Goal: Information Seeking & Learning: Learn about a topic

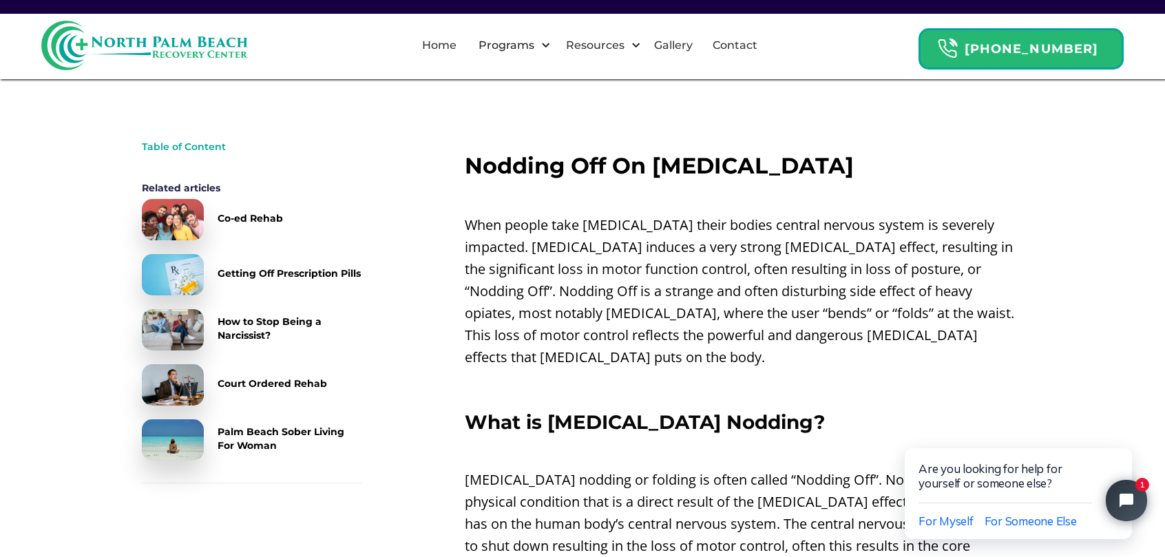
scroll to position [551, 0]
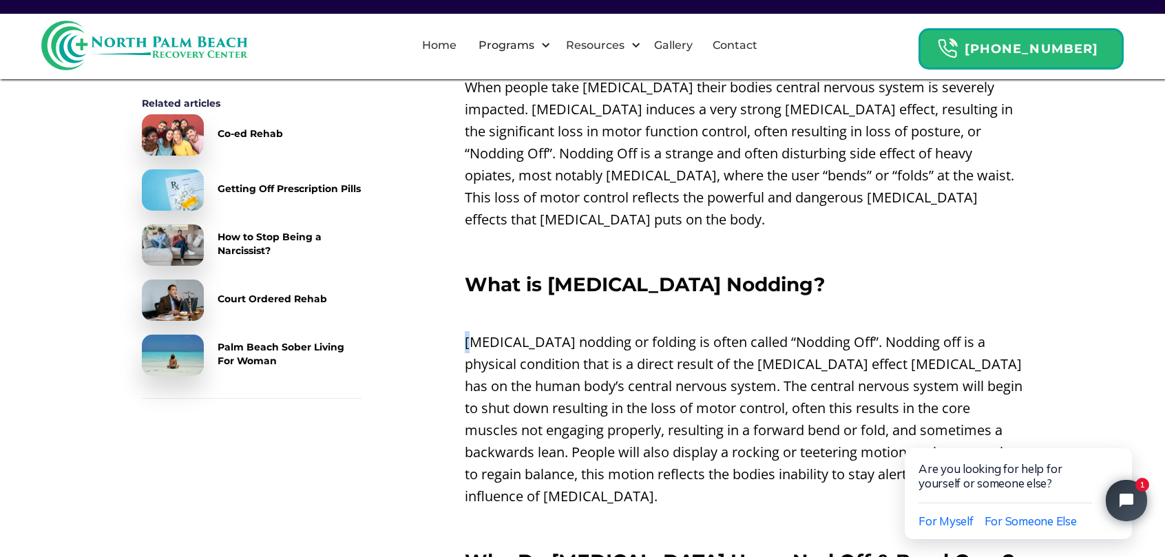
drag, startPoint x: 470, startPoint y: 312, endPoint x: 782, endPoint y: 299, distance: 311.6
drag, startPoint x: 782, startPoint y: 299, endPoint x: 670, endPoint y: 339, distance: 118.5
click at [670, 339] on p "[MEDICAL_DATA] nodding or folding is often called “Nodding Off”. Nodding off is…" at bounding box center [744, 419] width 559 height 176
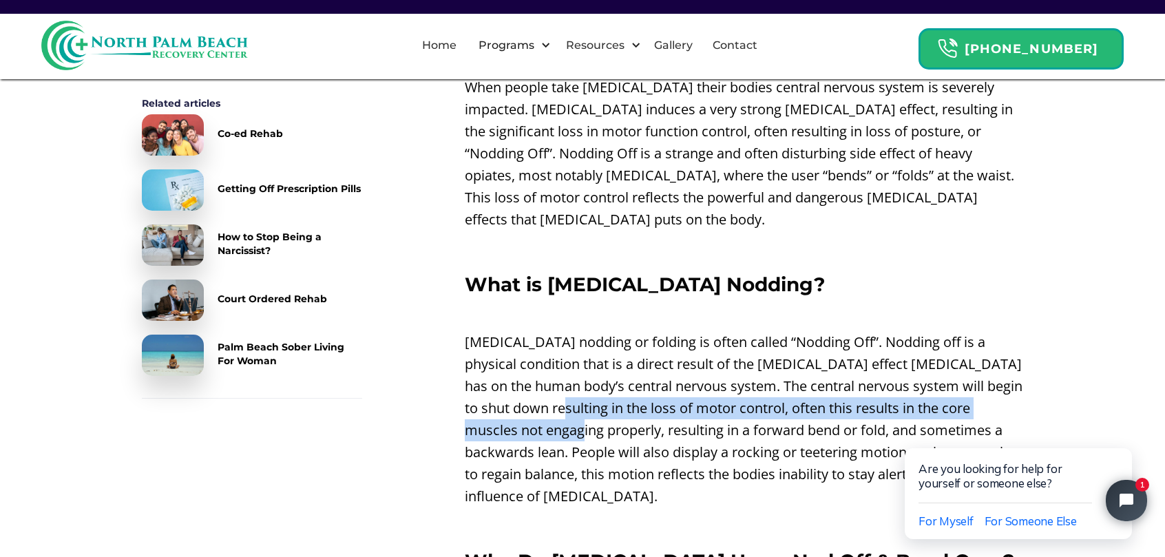
drag, startPoint x: 634, startPoint y: 386, endPoint x: 607, endPoint y: 413, distance: 37.5
click at [607, 413] on p "[MEDICAL_DATA] nodding or folding is often called “Nodding Off”. Nodding off is…" at bounding box center [744, 419] width 559 height 176
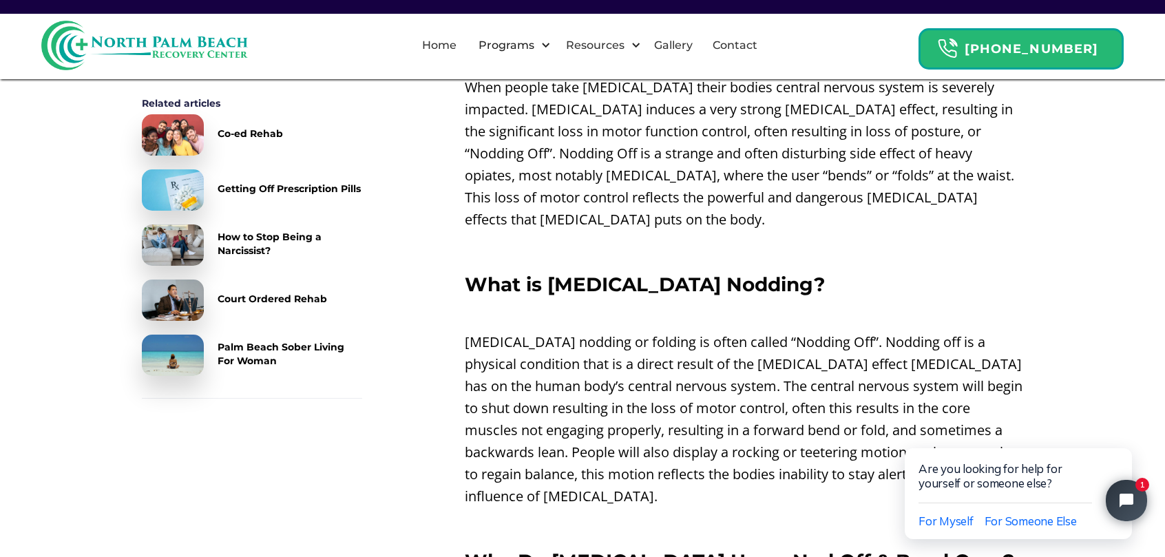
drag, startPoint x: 607, startPoint y: 413, endPoint x: 682, endPoint y: 421, distance: 74.8
click at [683, 418] on p "[MEDICAL_DATA] nodding or folding is often called “Nodding Off”. Nodding off is…" at bounding box center [744, 419] width 559 height 176
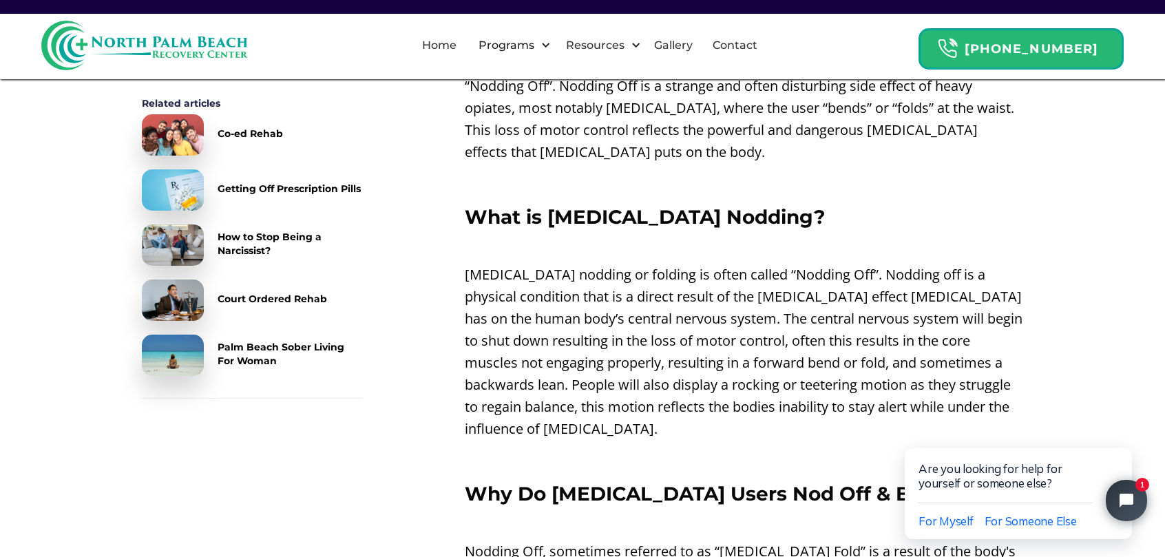
scroll to position [620, 0]
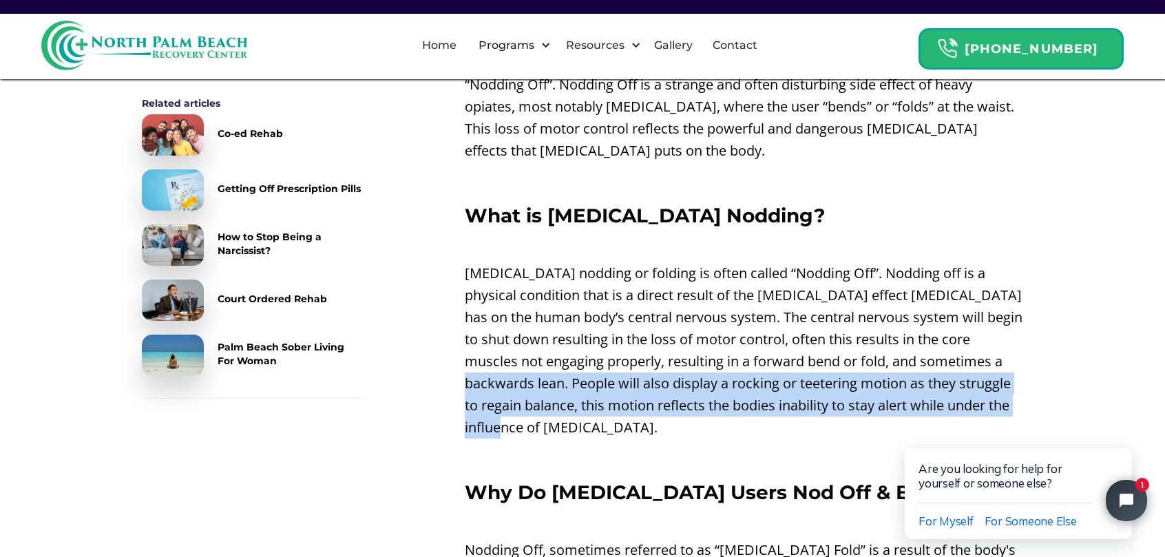
drag, startPoint x: 497, startPoint y: 357, endPoint x: 731, endPoint y: 399, distance: 237.8
click at [731, 399] on p "[MEDICAL_DATA] nodding or folding is often called “Nodding Off”. Nodding off is…" at bounding box center [744, 350] width 559 height 176
drag, startPoint x: 731, startPoint y: 399, endPoint x: 732, endPoint y: 413, distance: 14.5
click at [733, 414] on p "[MEDICAL_DATA] nodding or folding is often called “Nodding Off”. Nodding off is…" at bounding box center [744, 350] width 559 height 176
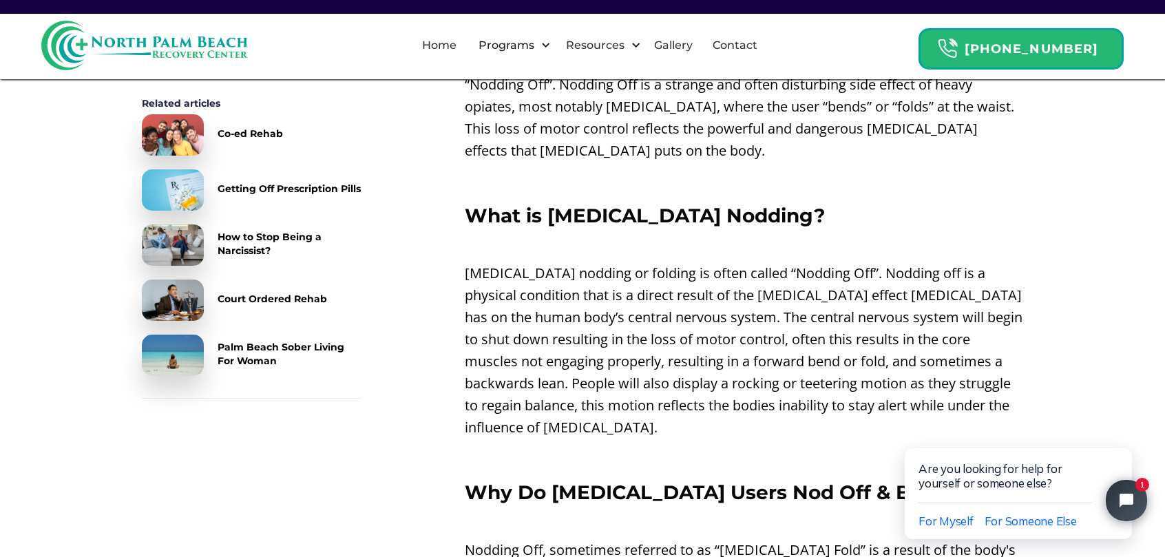
drag, startPoint x: 483, startPoint y: 183, endPoint x: 514, endPoint y: 220, distance: 47.4
click at [485, 204] on strong "What is [MEDICAL_DATA] Nodding?" at bounding box center [645, 215] width 360 height 23
drag, startPoint x: 548, startPoint y: 196, endPoint x: 727, endPoint y: 205, distance: 179.3
click at [727, 205] on strong "What is [MEDICAL_DATA] Nodding?" at bounding box center [645, 215] width 360 height 23
copy strong "[MEDICAL_DATA] Nodding"
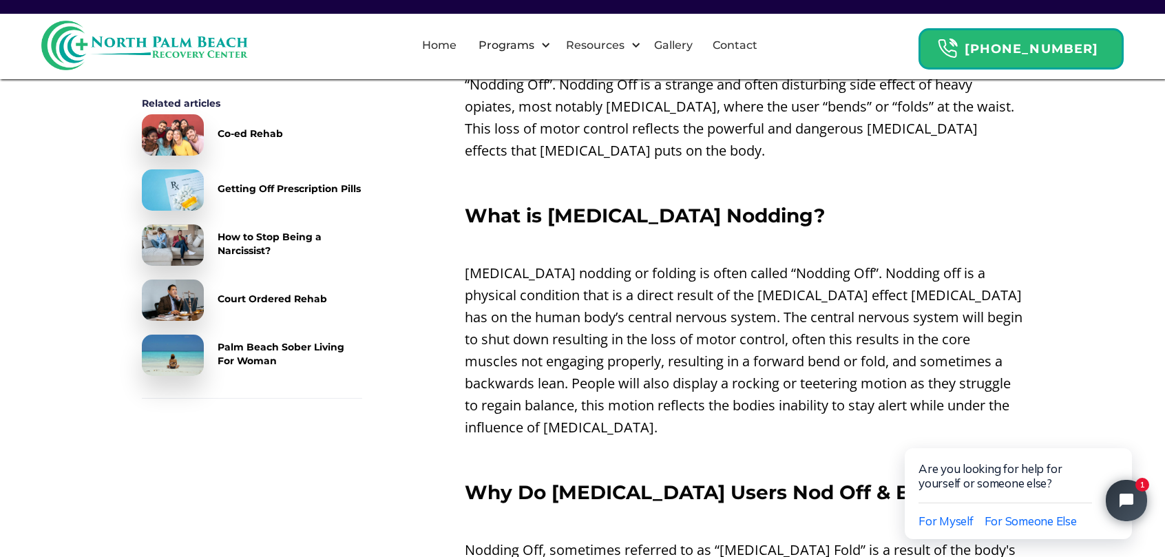
drag, startPoint x: 785, startPoint y: 222, endPoint x: 780, endPoint y: 246, distance: 24.7
click at [785, 233] on p "‍" at bounding box center [744, 244] width 559 height 22
drag, startPoint x: 760, startPoint y: 254, endPoint x: 820, endPoint y: 256, distance: 59.2
click at [820, 262] on p "[MEDICAL_DATA] nodding or folding is often called “Nodding Off”. Nodding off is…" at bounding box center [744, 350] width 559 height 176
copy p "Nodding Off"
